Goal: Task Accomplishment & Management: Complete application form

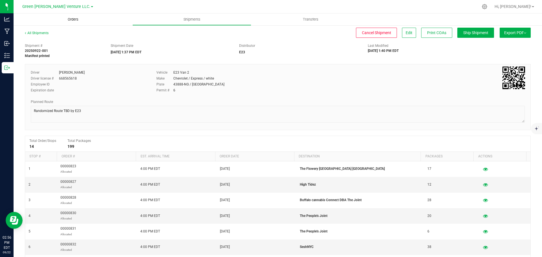
click at [75, 21] on span "Orders" at bounding box center [73, 19] width 26 height 5
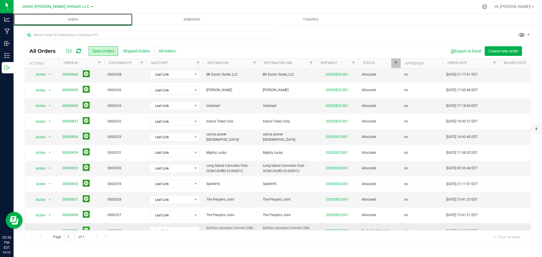
scroll to position [92, 0]
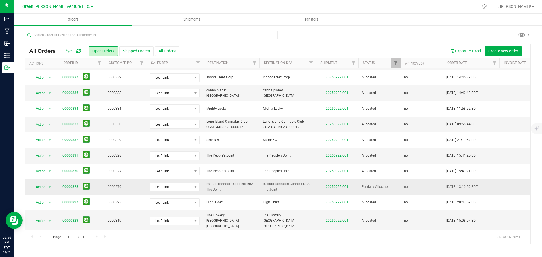
click at [69, 184] on span "00000828" at bounding box center [81, 187] width 38 height 9
click at [70, 188] on link "00000828" at bounding box center [70, 186] width 16 height 5
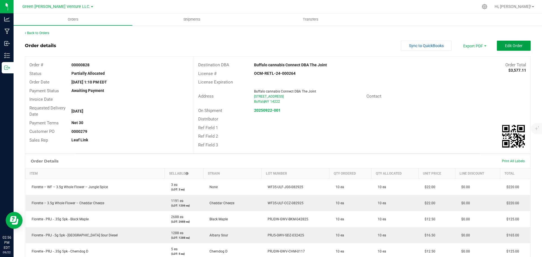
click at [506, 44] on span "Edit Order" at bounding box center [514, 45] width 18 height 5
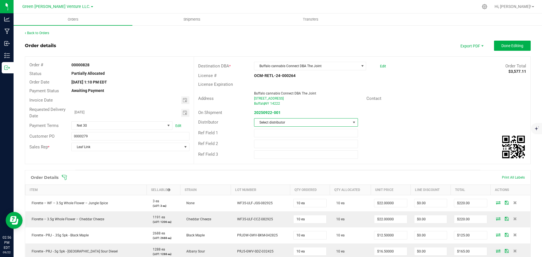
click at [333, 123] on span "Select distributor" at bounding box center [302, 123] width 96 height 8
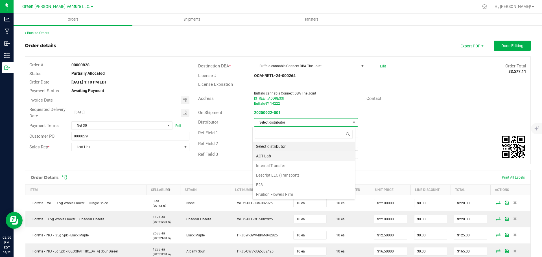
scroll to position [8, 103]
click at [276, 185] on li "E23" at bounding box center [304, 185] width 102 height 10
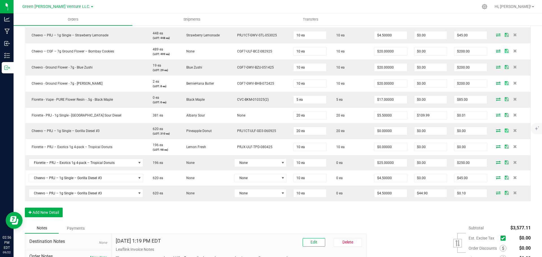
scroll to position [480, 0]
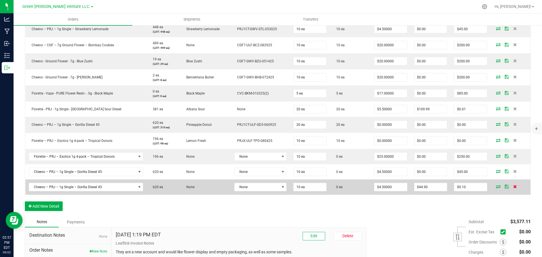
click at [513, 187] on icon at bounding box center [515, 186] width 4 height 3
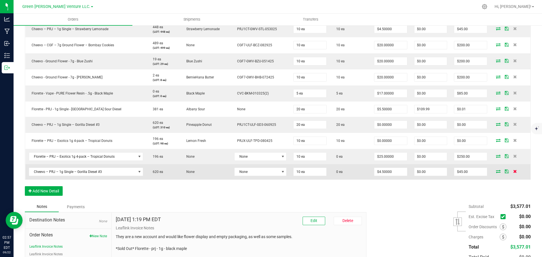
click at [513, 172] on icon at bounding box center [515, 171] width 4 height 3
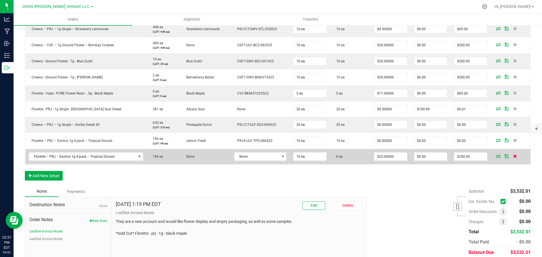
click at [513, 155] on icon at bounding box center [515, 155] width 4 height 3
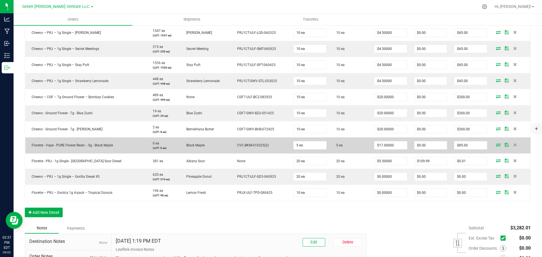
scroll to position [395, 0]
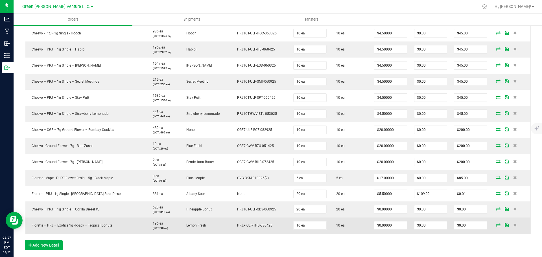
click at [505, 225] on icon at bounding box center [507, 224] width 4 height 3
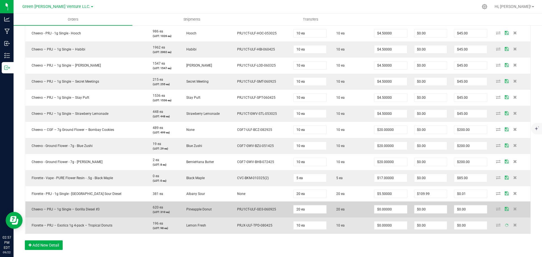
click at [505, 210] on icon at bounding box center [507, 208] width 4 height 3
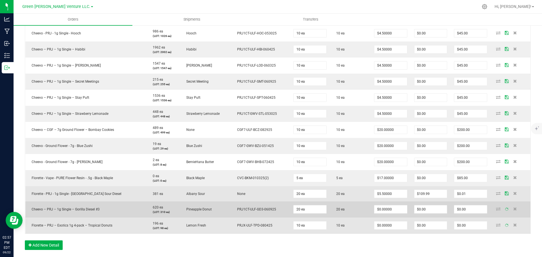
click at [505, 195] on icon at bounding box center [507, 193] width 4 height 3
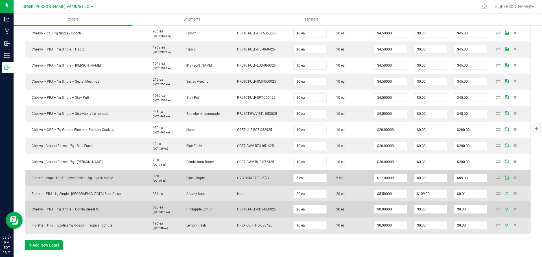
drag, startPoint x: 500, startPoint y: 177, endPoint x: 501, endPoint y: 174, distance: 3.6
click at [502, 177] on span at bounding box center [506, 177] width 8 height 3
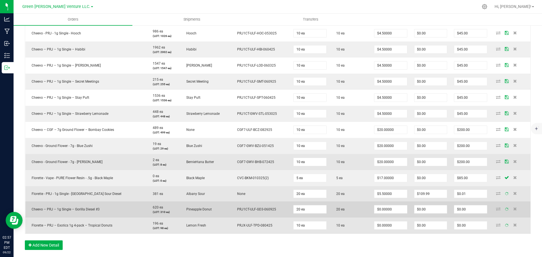
click at [505, 163] on icon at bounding box center [507, 161] width 4 height 3
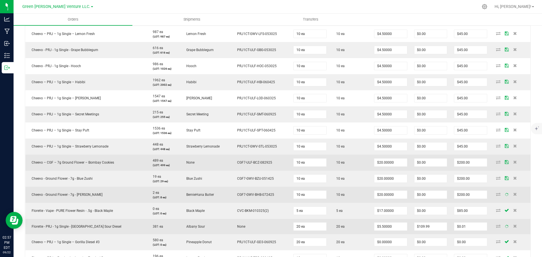
scroll to position [339, 0]
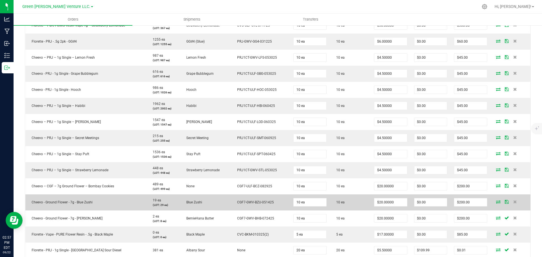
click at [505, 203] on icon at bounding box center [507, 201] width 4 height 3
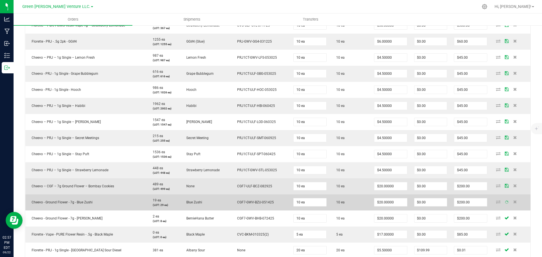
click at [503, 183] on td at bounding box center [511, 186] width 40 height 16
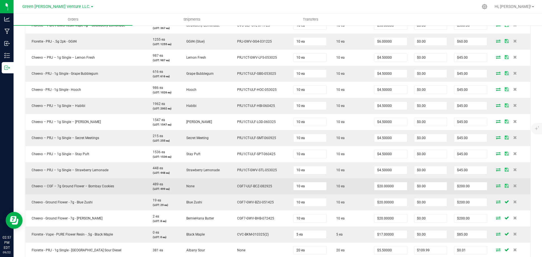
click at [505, 185] on icon at bounding box center [507, 185] width 4 height 3
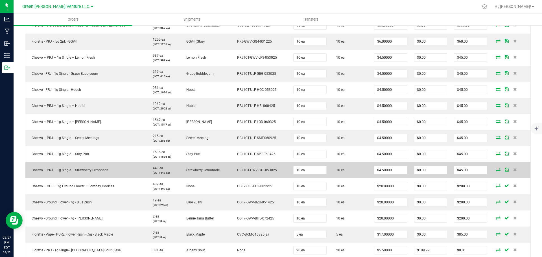
click at [505, 170] on icon at bounding box center [507, 169] width 4 height 3
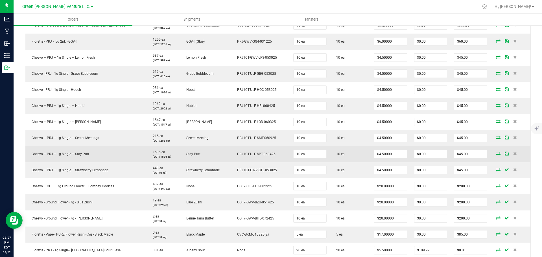
click at [505, 153] on icon at bounding box center [507, 153] width 4 height 3
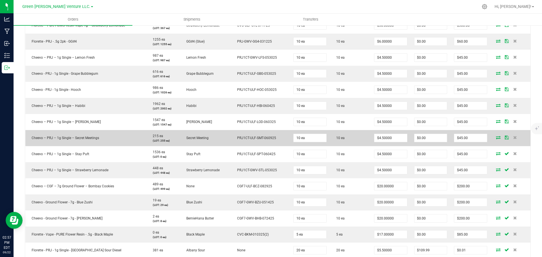
click at [505, 138] on icon at bounding box center [507, 137] width 4 height 3
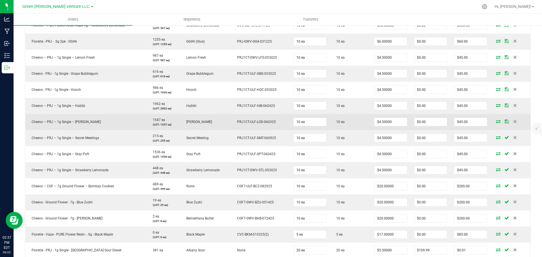
click at [503, 118] on td at bounding box center [511, 122] width 40 height 16
click at [505, 121] on icon at bounding box center [507, 121] width 4 height 3
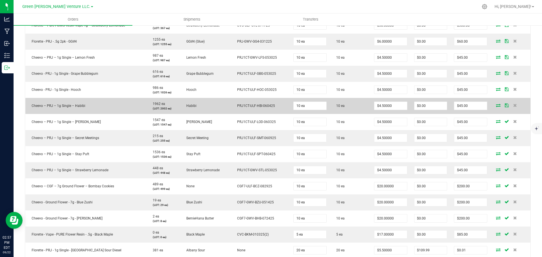
click at [505, 105] on icon at bounding box center [507, 105] width 4 height 3
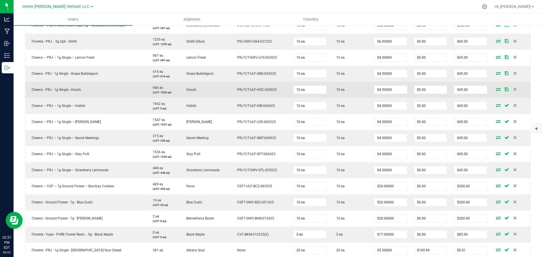
click at [505, 90] on icon at bounding box center [507, 89] width 4 height 3
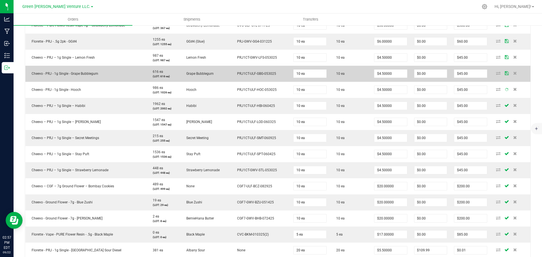
click at [505, 74] on icon at bounding box center [507, 72] width 4 height 3
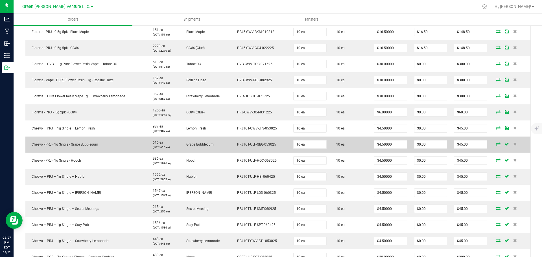
scroll to position [254, 0]
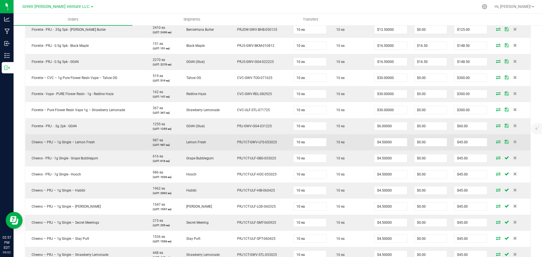
click at [505, 140] on icon at bounding box center [507, 141] width 4 height 3
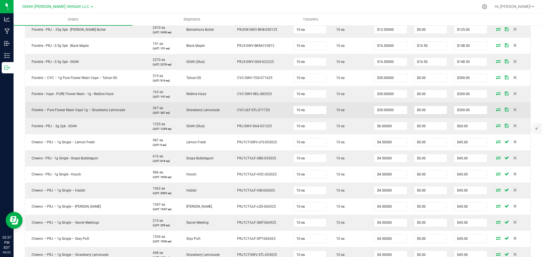
drag, startPoint x: 502, startPoint y: 125, endPoint x: 502, endPoint y: 114, distance: 10.4
click at [505, 124] on icon at bounding box center [507, 125] width 4 height 3
click at [505, 109] on icon at bounding box center [507, 109] width 4 height 3
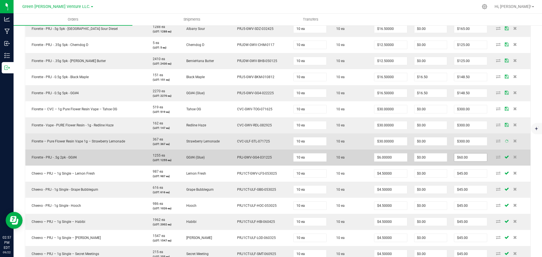
scroll to position [198, 0]
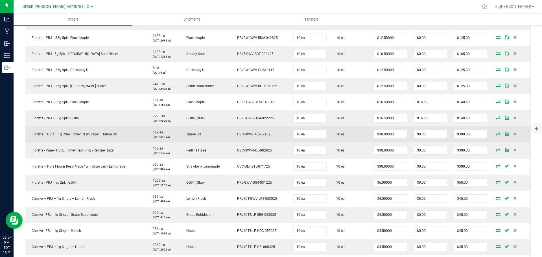
drag, startPoint x: 503, startPoint y: 149, endPoint x: 502, endPoint y: 140, distance: 9.4
click at [505, 149] on icon at bounding box center [507, 149] width 4 height 3
click at [505, 134] on icon at bounding box center [507, 133] width 4 height 3
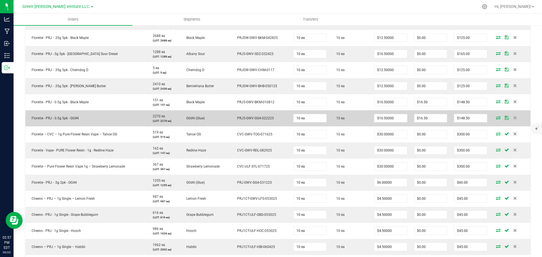
click at [505, 119] on icon at bounding box center [507, 117] width 4 height 3
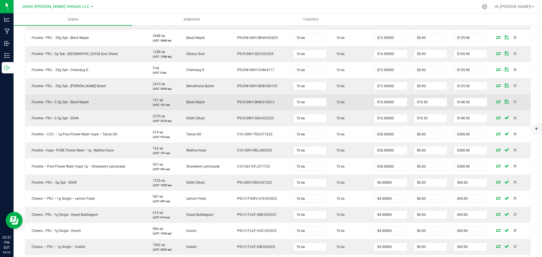
click at [505, 101] on icon at bounding box center [507, 101] width 4 height 3
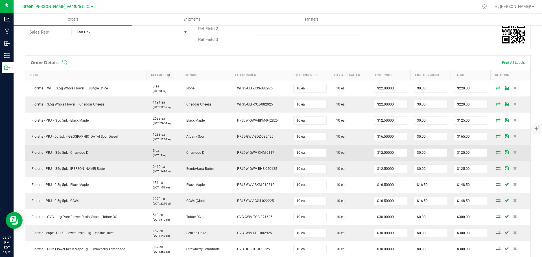
scroll to position [113, 0]
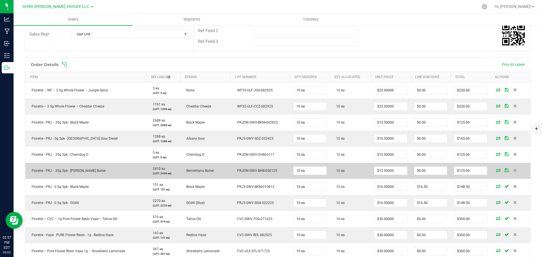
click at [505, 169] on icon at bounding box center [507, 170] width 4 height 3
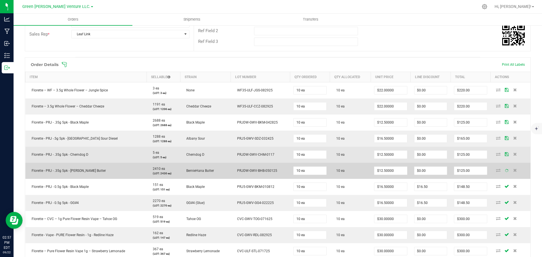
click at [505, 152] on icon at bounding box center [507, 153] width 4 height 3
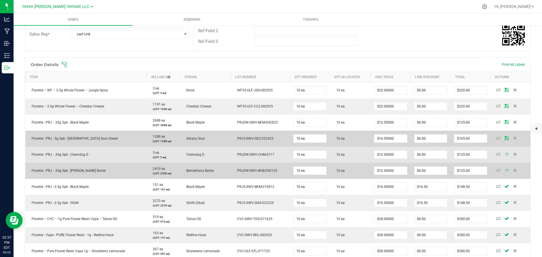
click at [505, 137] on icon at bounding box center [507, 137] width 4 height 3
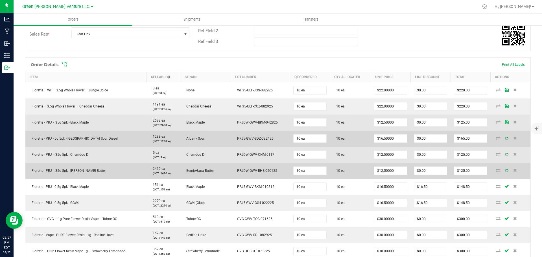
click at [505, 121] on icon at bounding box center [507, 121] width 4 height 3
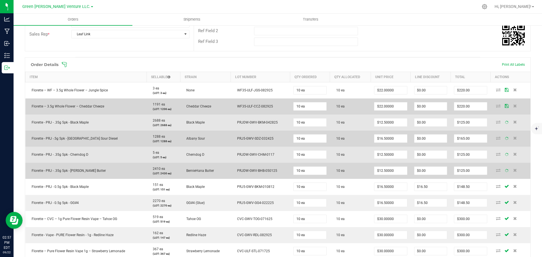
click at [505, 105] on icon at bounding box center [507, 105] width 4 height 3
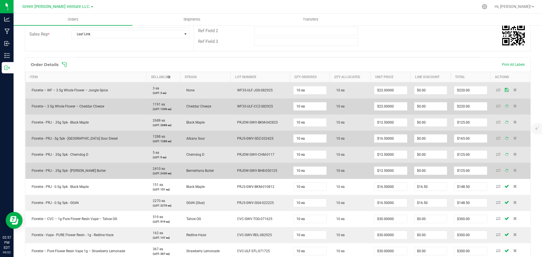
click at [501, 92] on td at bounding box center [511, 90] width 40 height 16
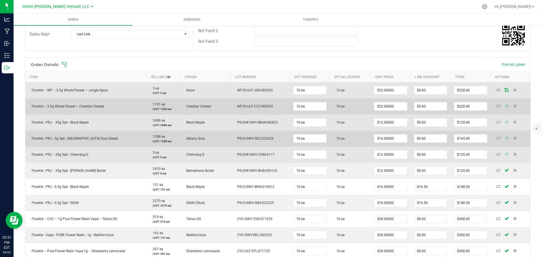
click at [505, 90] on icon at bounding box center [507, 89] width 4 height 3
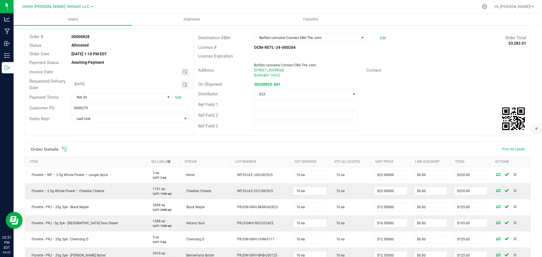
scroll to position [0, 0]
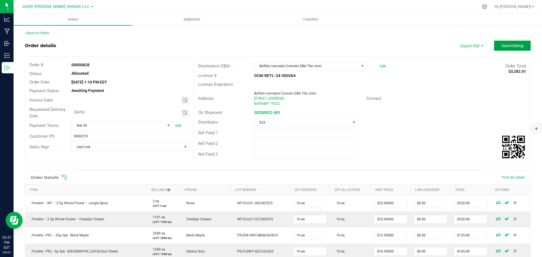
click at [513, 48] on span "Done Editing" at bounding box center [512, 45] width 22 height 5
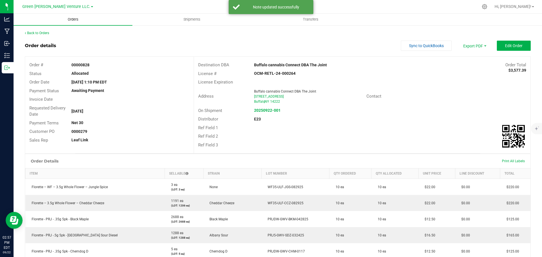
click at [78, 18] on span "Orders" at bounding box center [73, 19] width 26 height 5
